Goal: Download file/media

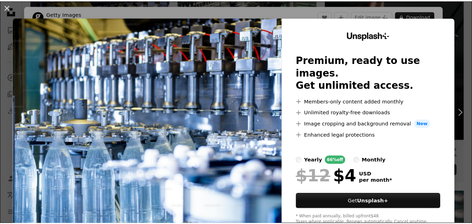
scroll to position [220, 0]
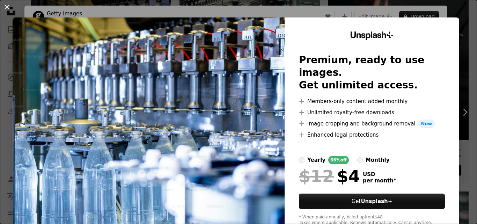
click at [5, 11] on button "An X shape" at bounding box center [7, 7] width 8 height 8
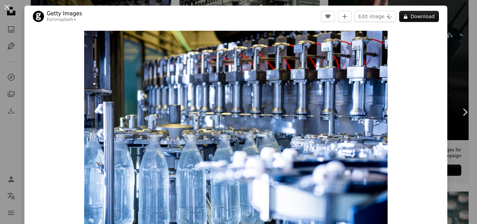
drag, startPoint x: 8, startPoint y: 6, endPoint x: 53, endPoint y: 0, distance: 45.1
click at [8, 6] on button "An X shape" at bounding box center [7, 7] width 8 height 8
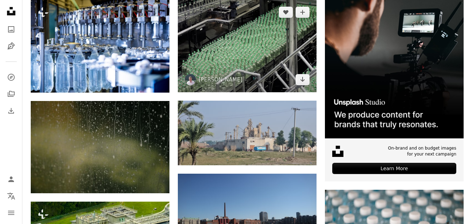
click at [233, 27] on img at bounding box center [247, 46] width 139 height 92
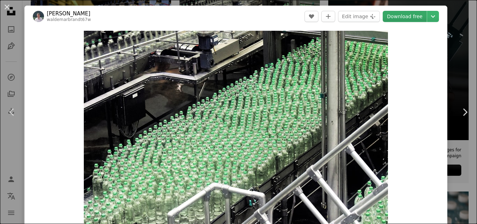
click at [391, 18] on link "Download free" at bounding box center [405, 16] width 44 height 11
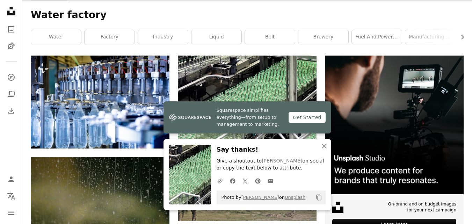
scroll to position [70, 0]
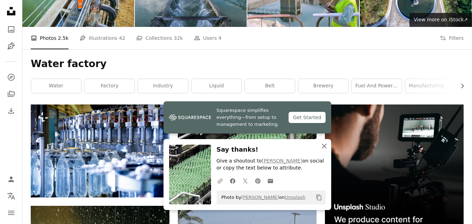
click at [323, 147] on icon "button" at bounding box center [324, 146] width 5 height 5
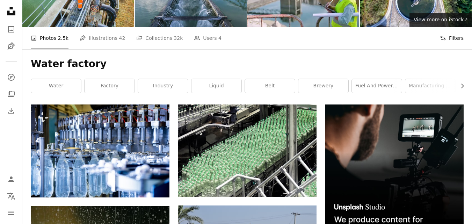
click at [446, 37] on icon "Filters" at bounding box center [443, 38] width 6 height 6
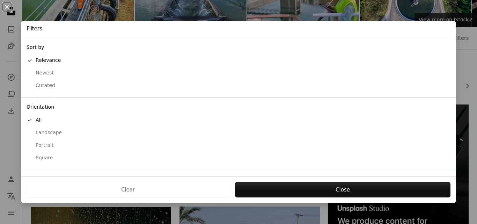
click at [210, 34] on div "Filters" at bounding box center [238, 29] width 435 height 17
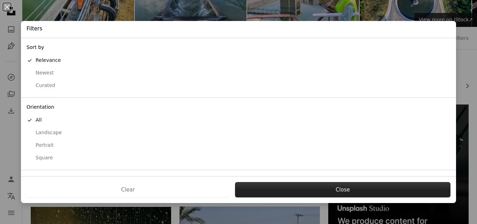
click at [298, 190] on button "Close" at bounding box center [342, 189] width 215 height 15
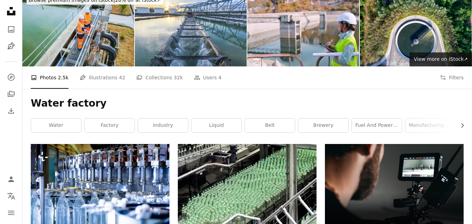
scroll to position [35, 0]
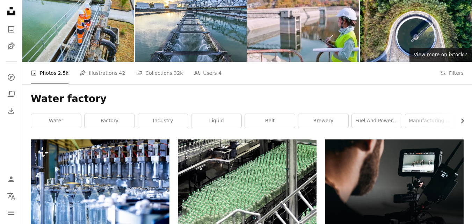
click at [463, 120] on icon "Chevron right" at bounding box center [461, 120] width 7 height 7
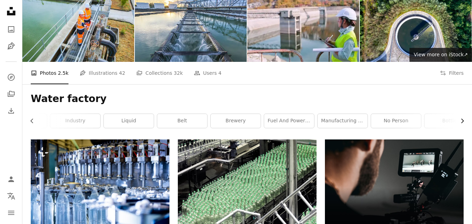
scroll to position [0, 99]
click at [463, 120] on div "bottle" at bounding box center [438, 120] width 51 height 15
click at [31, 120] on icon "button" at bounding box center [31, 121] width 3 height 5
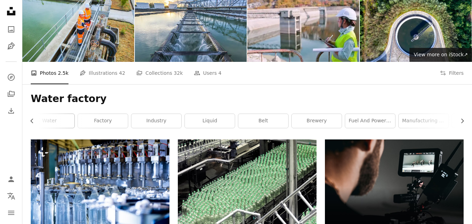
scroll to position [0, 0]
click at [31, 120] on link "water" at bounding box center [56, 121] width 50 height 14
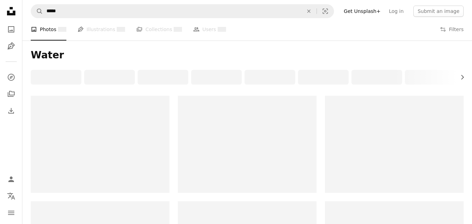
click at [31, 120] on div at bounding box center [100, 144] width 139 height 97
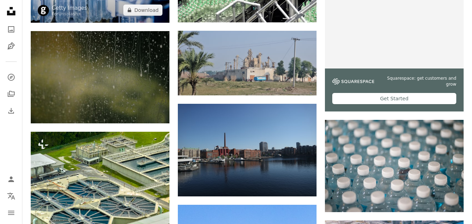
scroll to position [210, 0]
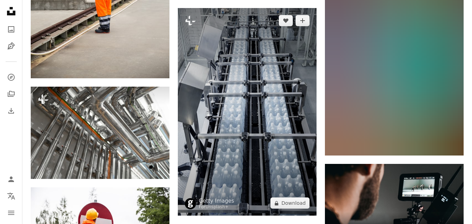
scroll to position [2619, 0]
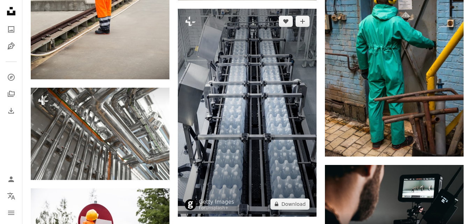
click at [257, 134] on img at bounding box center [247, 113] width 139 height 208
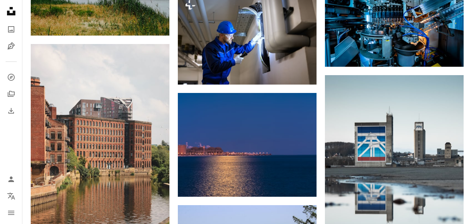
scroll to position [1641, 0]
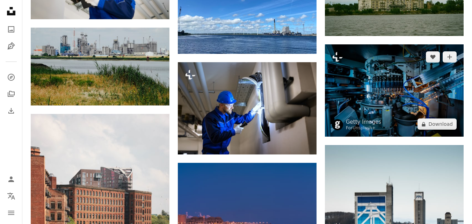
click at [390, 87] on img at bounding box center [394, 90] width 139 height 92
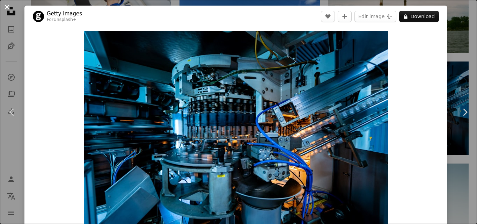
click at [7, 7] on button "An X shape" at bounding box center [7, 7] width 8 height 8
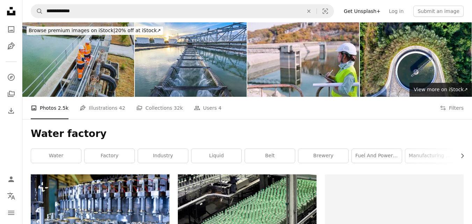
click at [107, 62] on img at bounding box center [78, 59] width 112 height 74
